Goal: Information Seeking & Learning: Check status

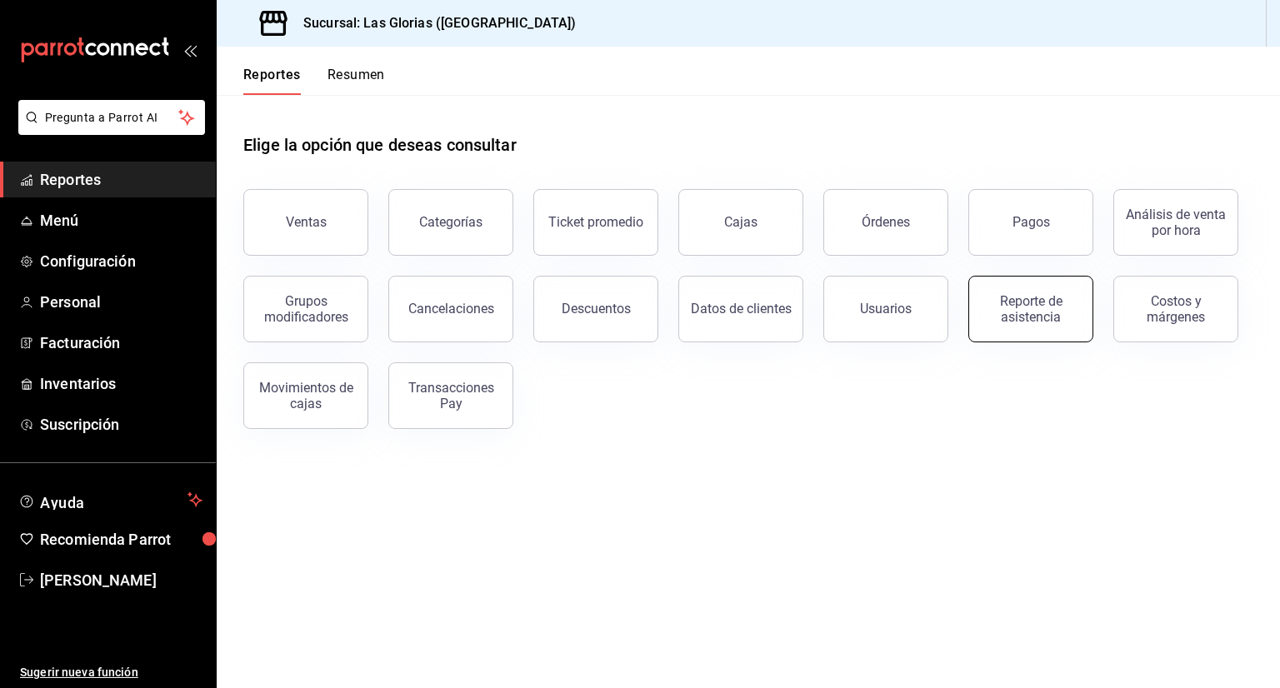
click at [1011, 313] on div "Reporte de asistencia" at bounding box center [1030, 309] width 103 height 32
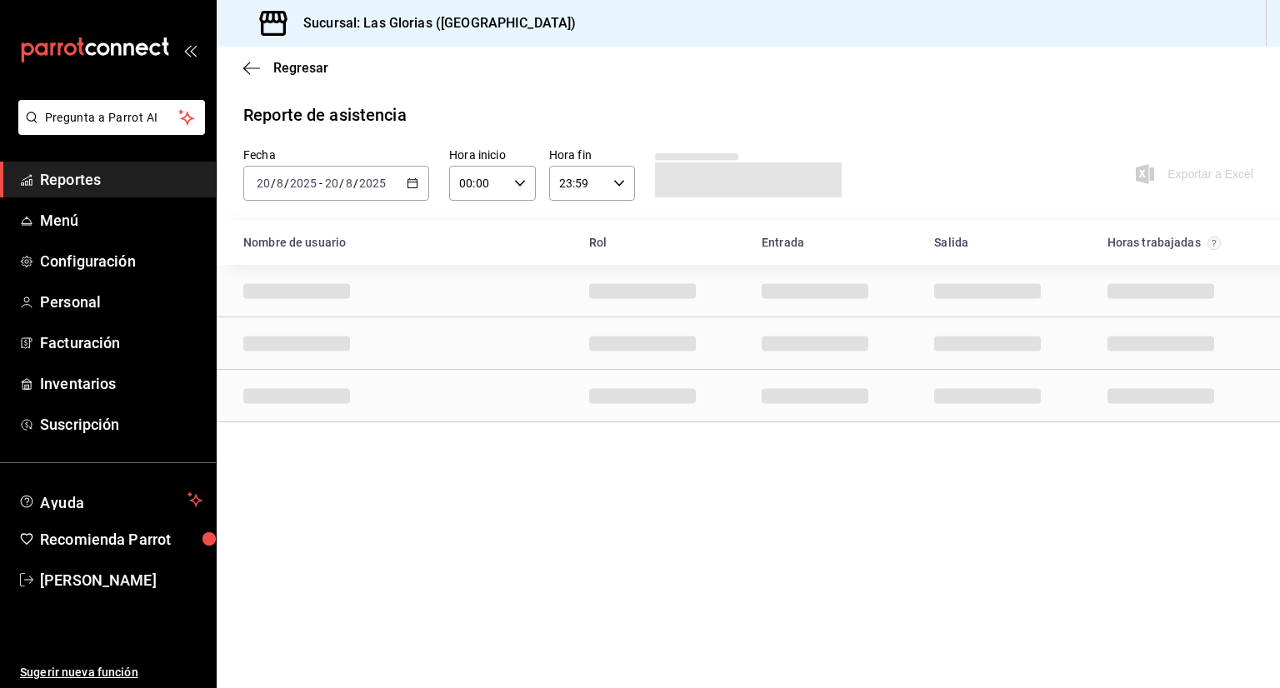
click at [413, 188] on icon "button" at bounding box center [413, 184] width 12 height 12
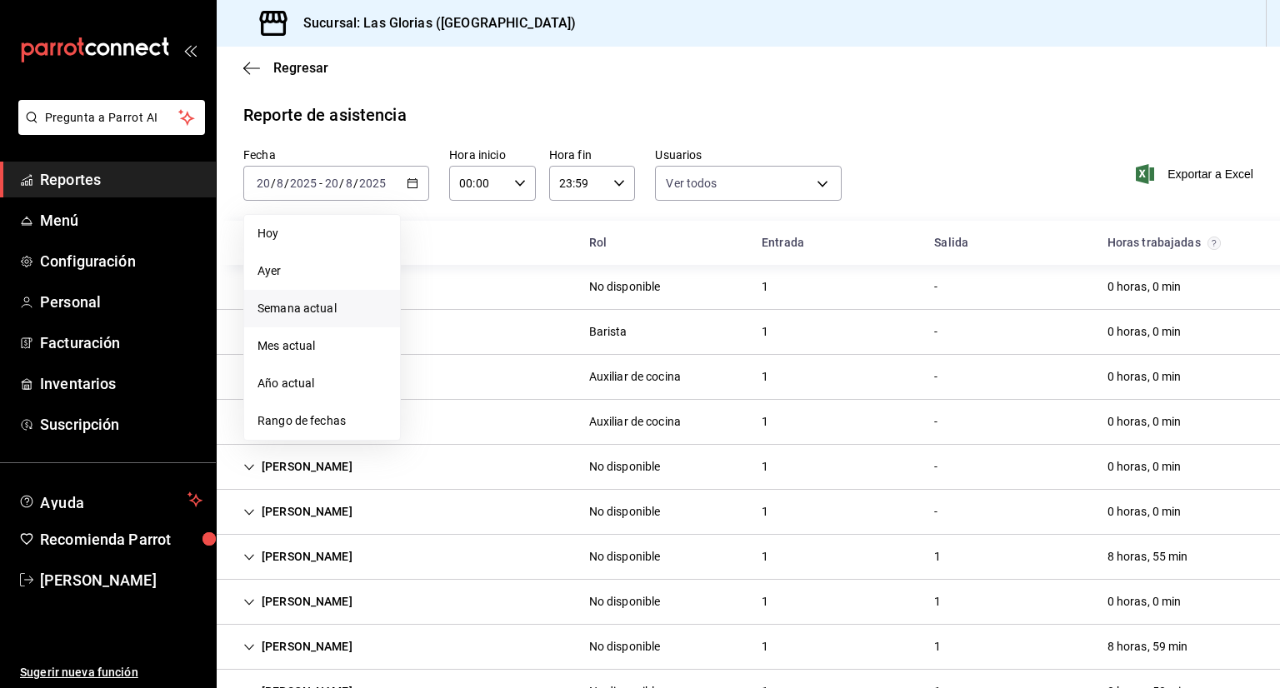
click at [360, 309] on span "Semana actual" at bounding box center [322, 309] width 129 height 18
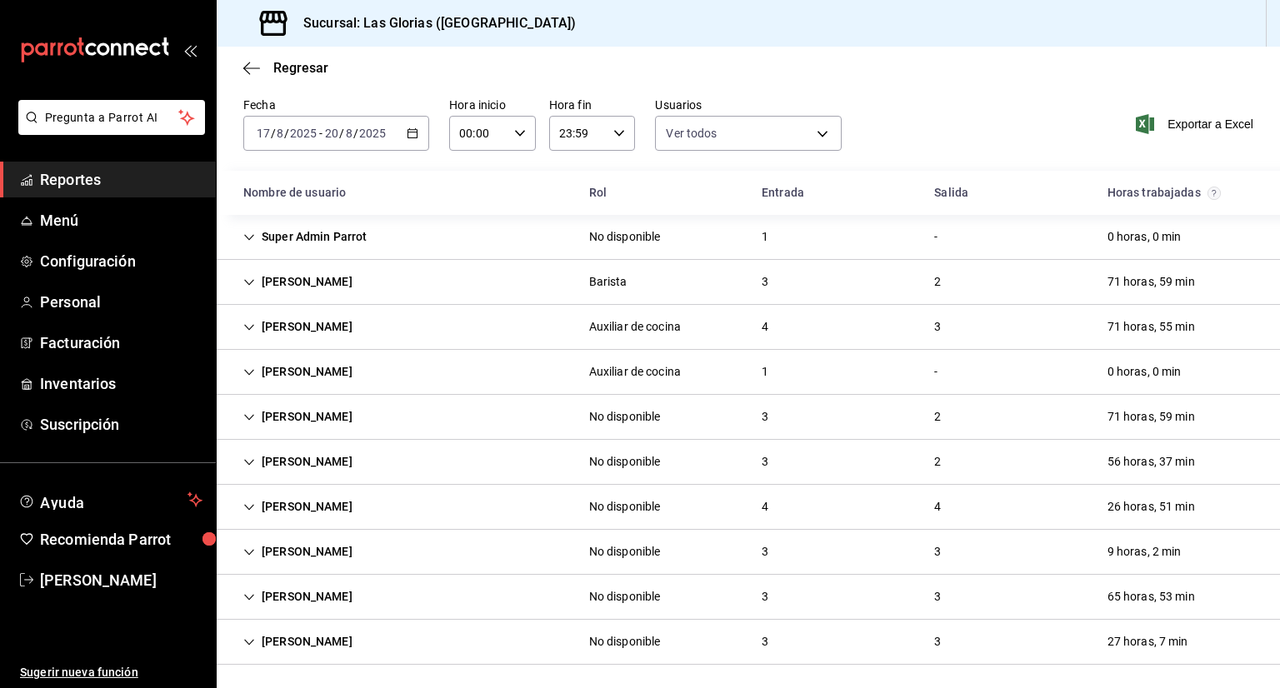
scroll to position [52, 0]
click at [1167, 637] on div "27 horas, 7 min" at bounding box center [1148, 640] width 108 height 31
click at [1164, 633] on div "27 horas, 7 min" at bounding box center [1148, 640] width 108 height 31
click at [1181, 638] on div "27 horas, 7 min" at bounding box center [1148, 640] width 108 height 31
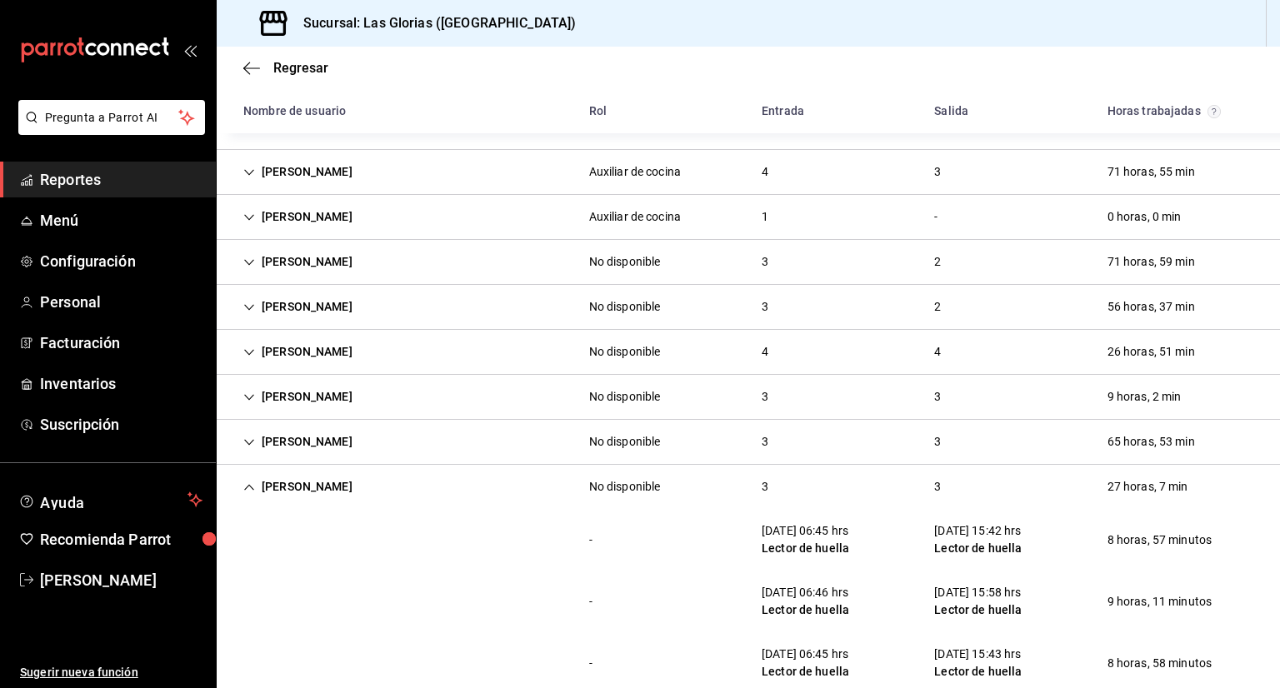
scroll to position [237, 0]
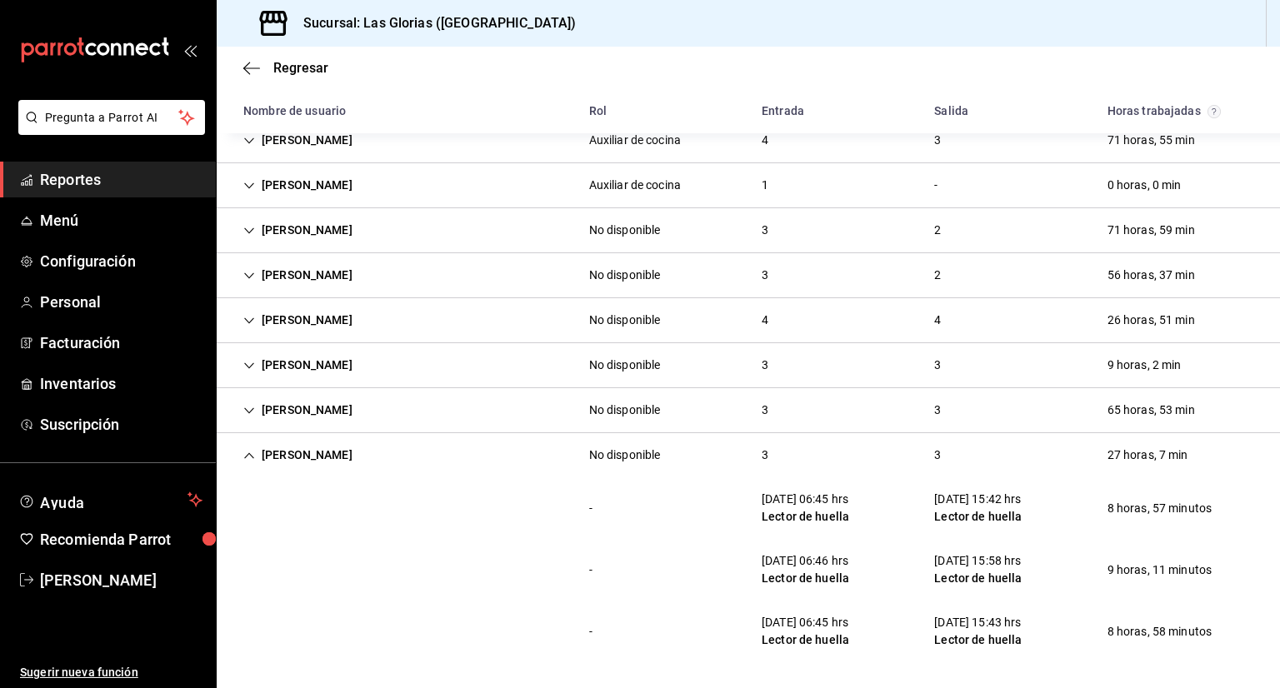
click at [1157, 412] on div "65 horas, 53 min" at bounding box center [1151, 410] width 114 height 31
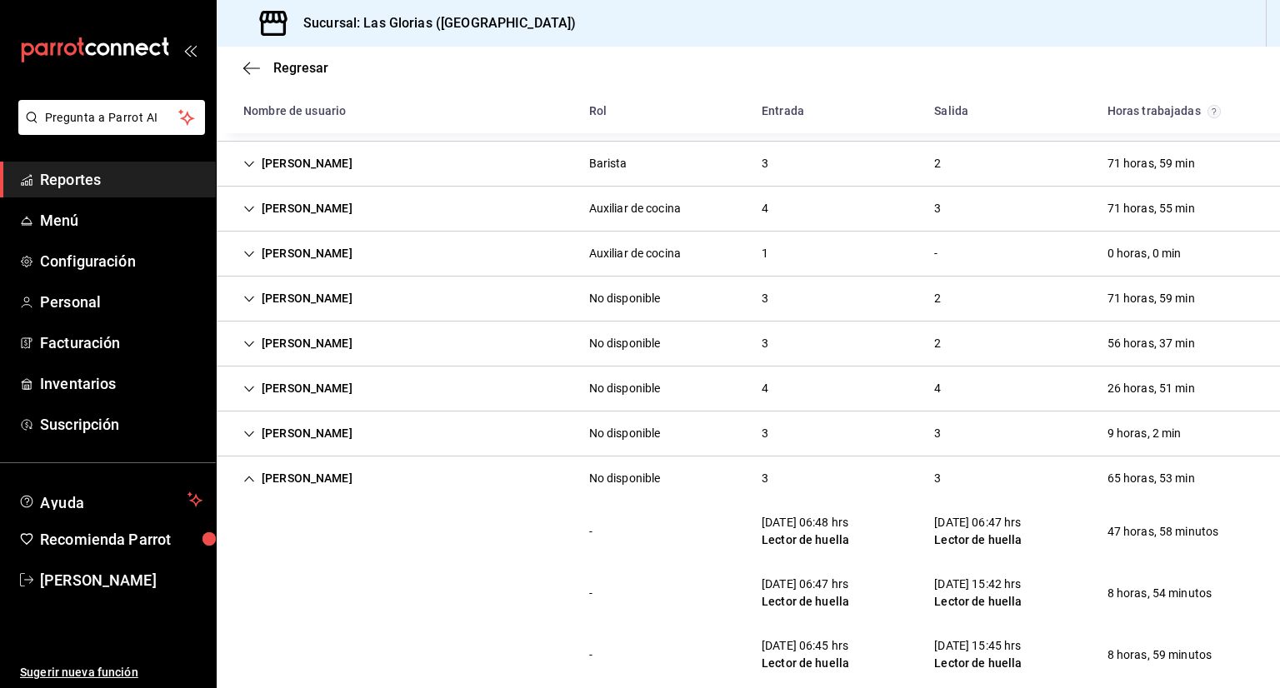
scroll to position [135, 0]
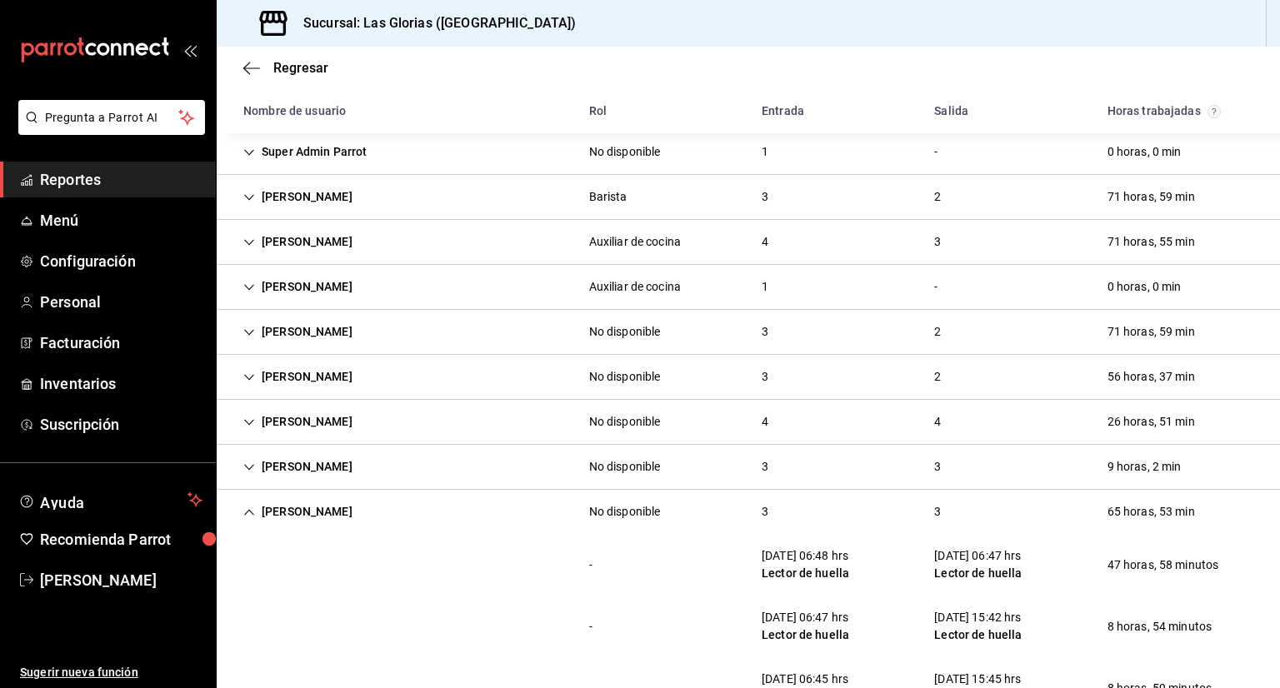
click at [1189, 620] on div "8 horas, 54 minutos" at bounding box center [1160, 627] width 132 height 31
click at [1169, 473] on div "9 horas, 2 min" at bounding box center [1144, 467] width 101 height 31
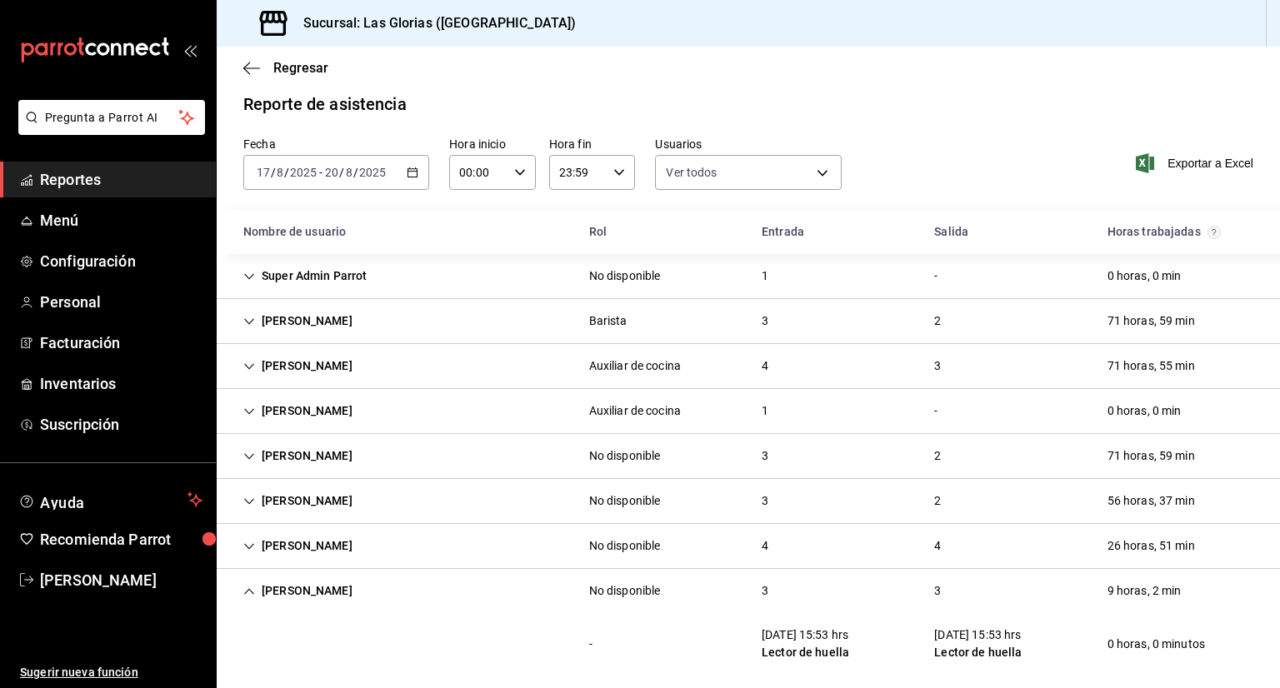
scroll to position [0, 0]
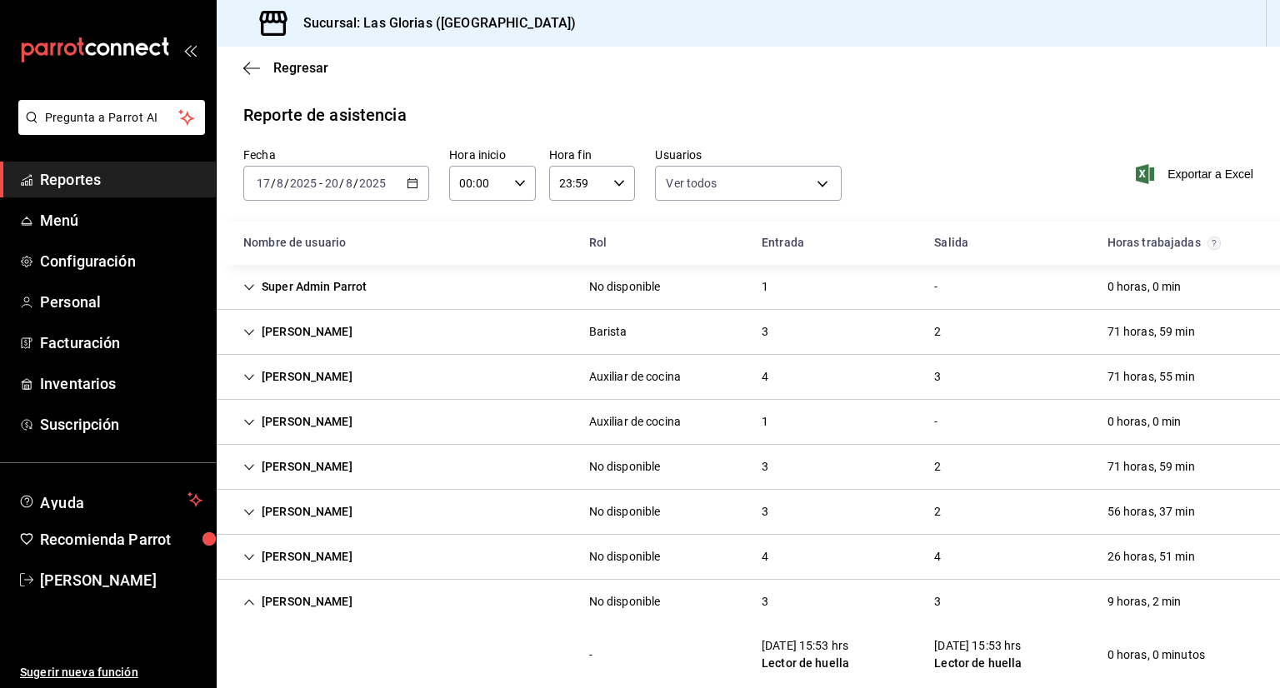
click at [1160, 378] on div "71 horas, 55 min" at bounding box center [1151, 377] width 114 height 31
